Goal: Information Seeking & Learning: Learn about a topic

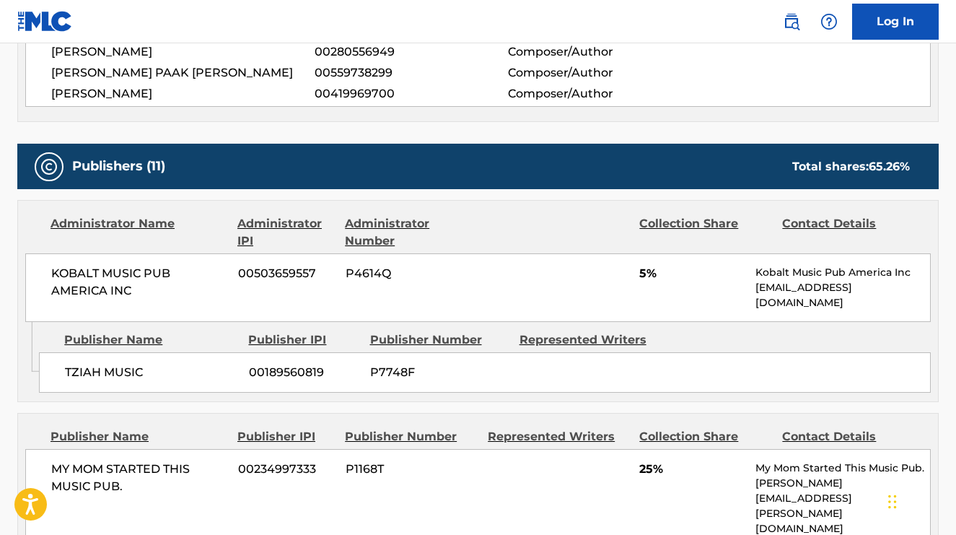
scroll to position [958, 0]
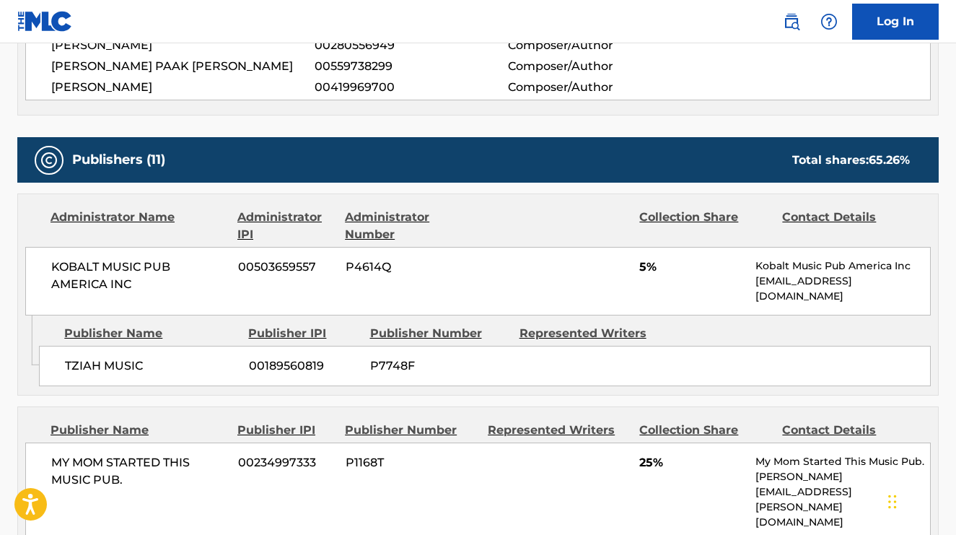
click at [71, 137] on div "Publishers (11) Total shares: 65.26 %" at bounding box center [477, 159] width 921 height 45
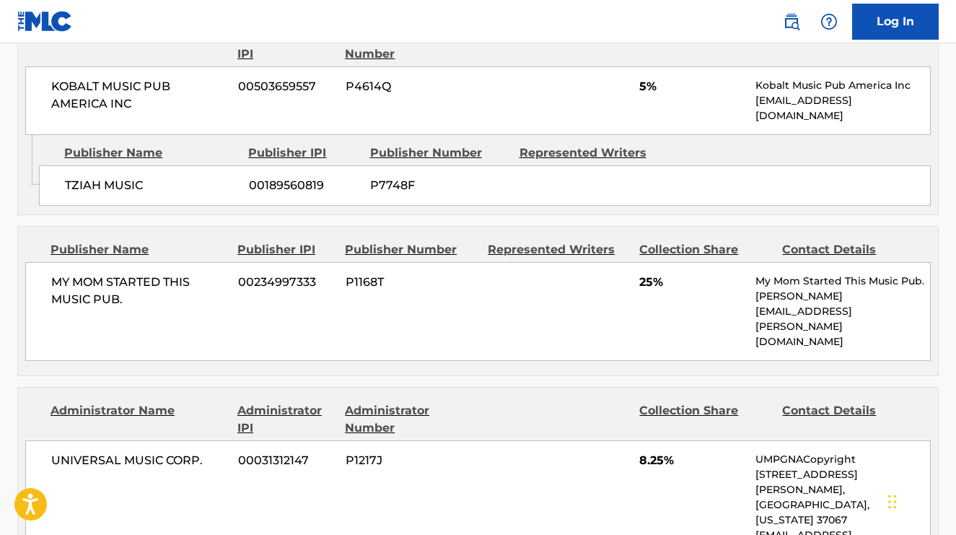
scroll to position [1133, 0]
